Goal: Use online tool/utility

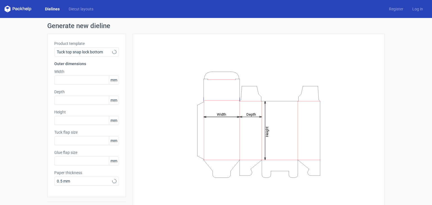
type input "15"
type input "10"
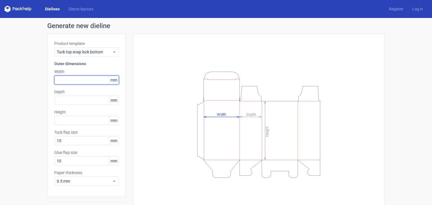
click at [72, 80] on input "text" at bounding box center [86, 80] width 65 height 9
type input "85"
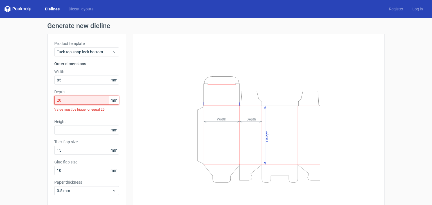
click at [69, 102] on input "20" at bounding box center [86, 100] width 65 height 9
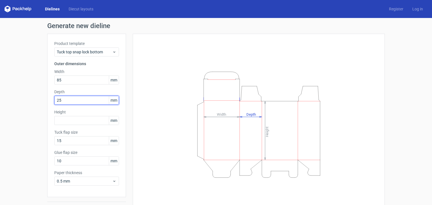
type input "25"
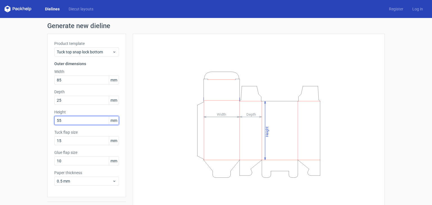
type input "55"
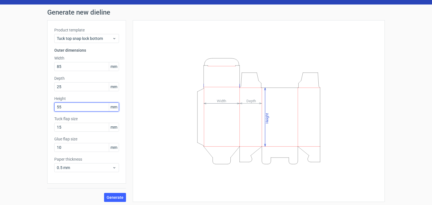
scroll to position [15, 0]
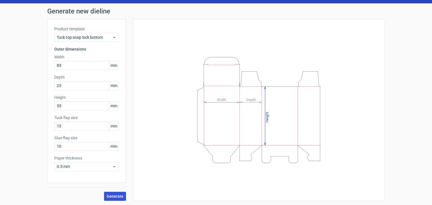
click at [114, 198] on span "Generate" at bounding box center [115, 197] width 17 height 4
